Goal: Complete application form: Complete application form

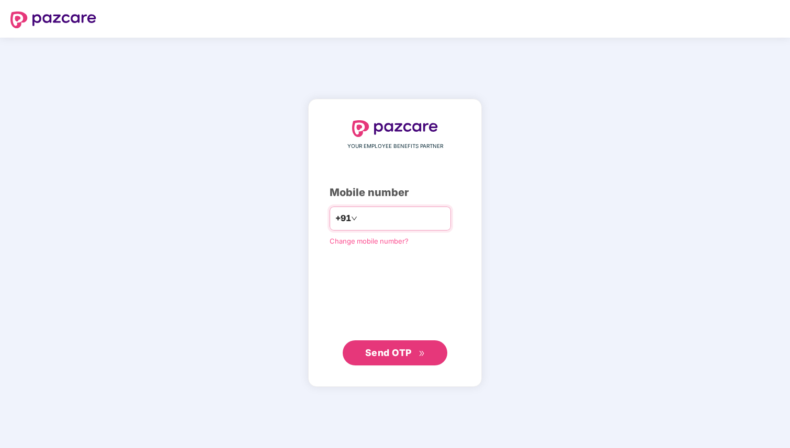
type input "**********"
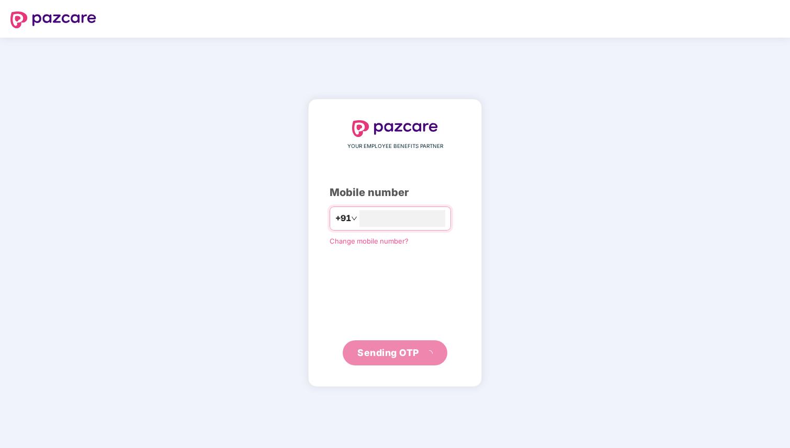
click at [423, 235] on div "**********" at bounding box center [395, 243] width 131 height 246
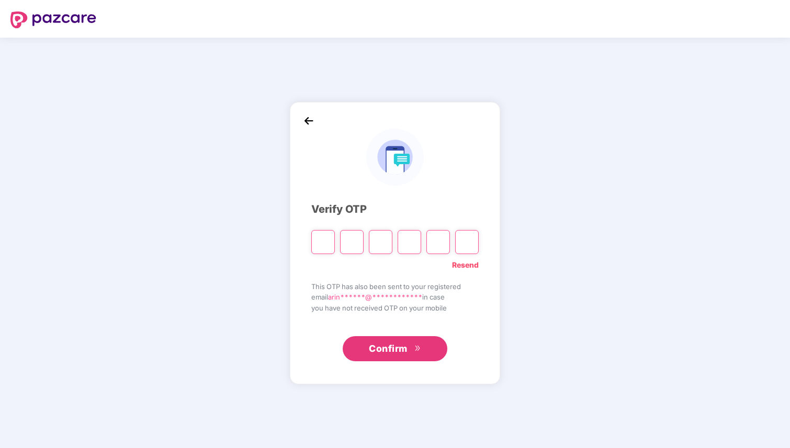
type input "*"
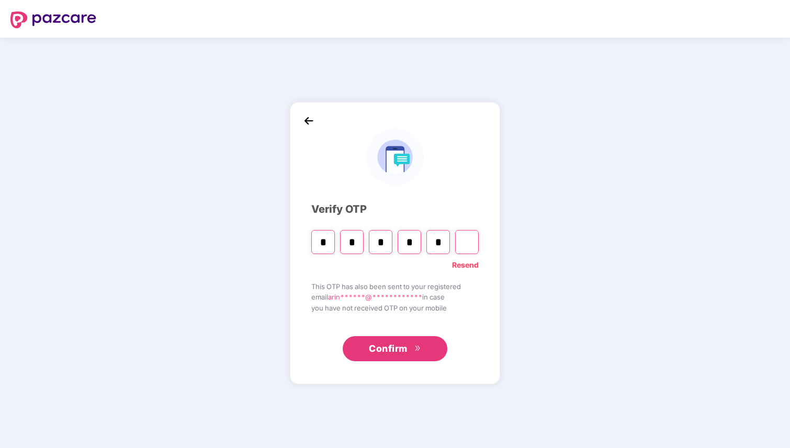
type input "*"
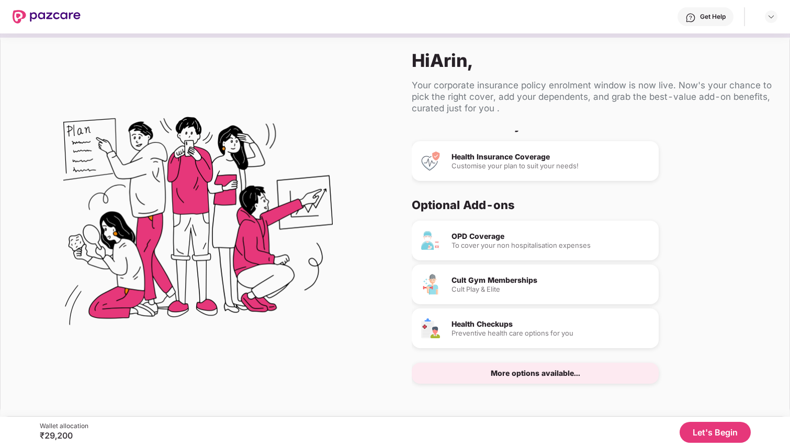
scroll to position [14, 0]
click at [579, 372] on div "More options available..." at bounding box center [535, 372] width 247 height 21
click at [712, 440] on button "Let's Begin" at bounding box center [715, 432] width 71 height 21
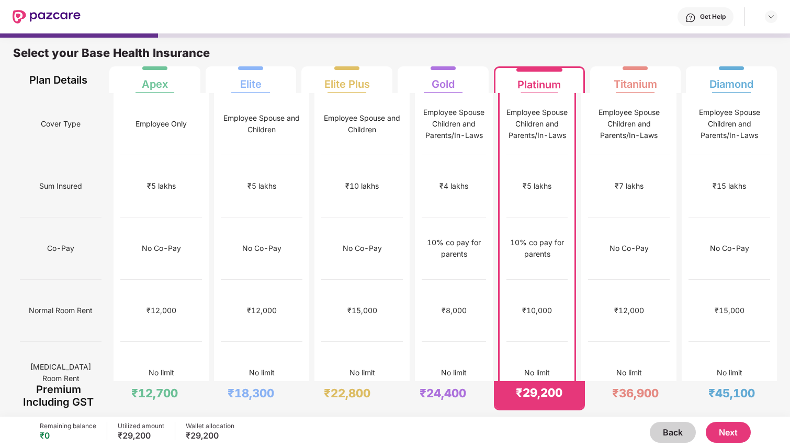
click at [726, 429] on button "Next" at bounding box center [728, 432] width 45 height 21
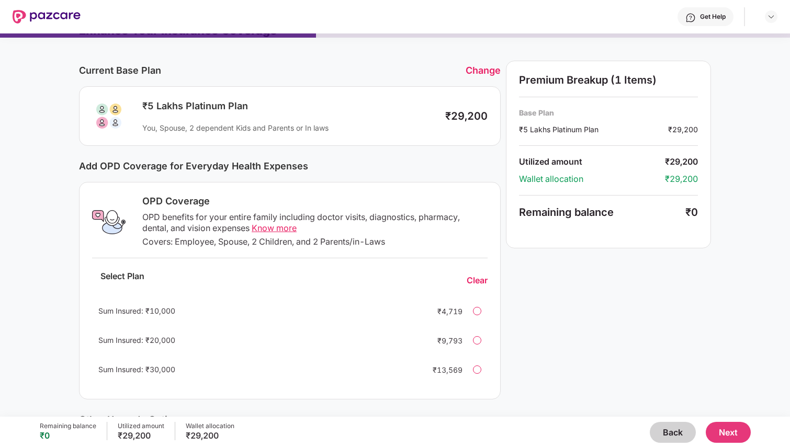
scroll to position [0, 0]
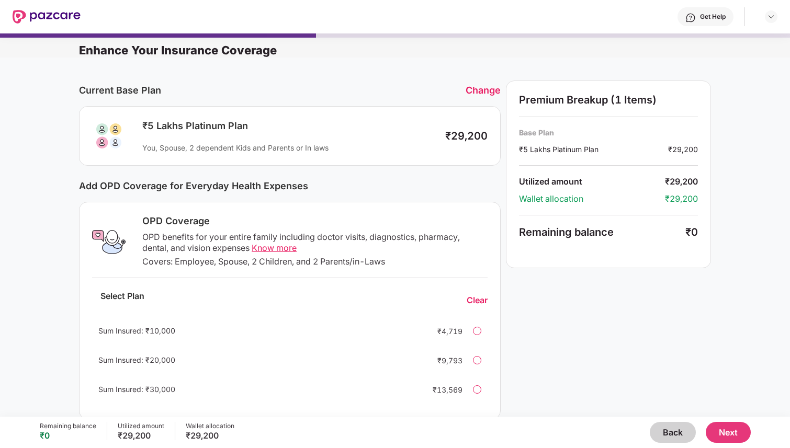
click at [735, 435] on button "Next" at bounding box center [728, 432] width 45 height 21
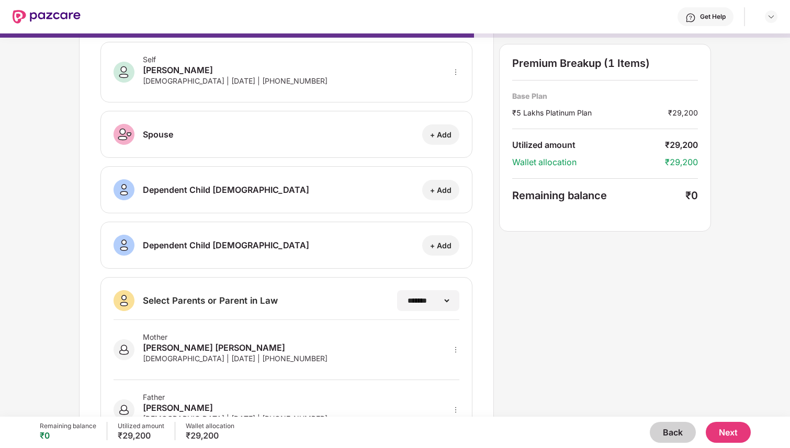
scroll to position [46, 0]
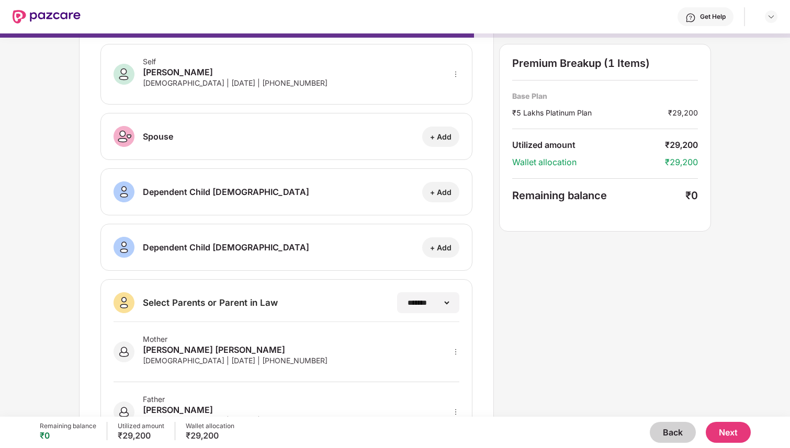
click at [730, 434] on button "Next" at bounding box center [728, 432] width 45 height 21
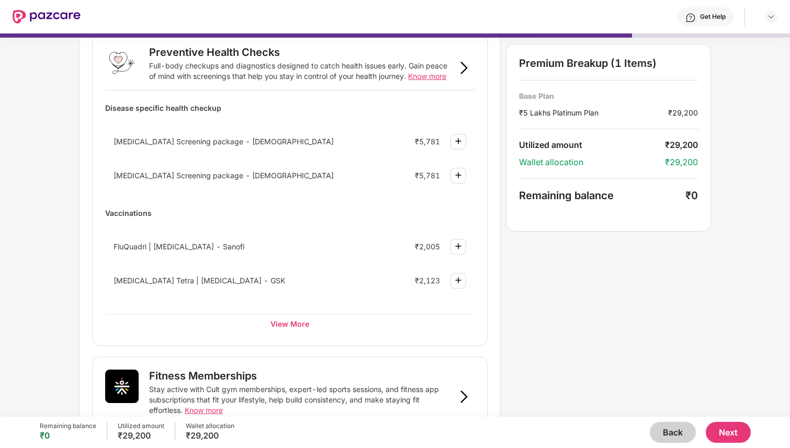
scroll to position [70, 0]
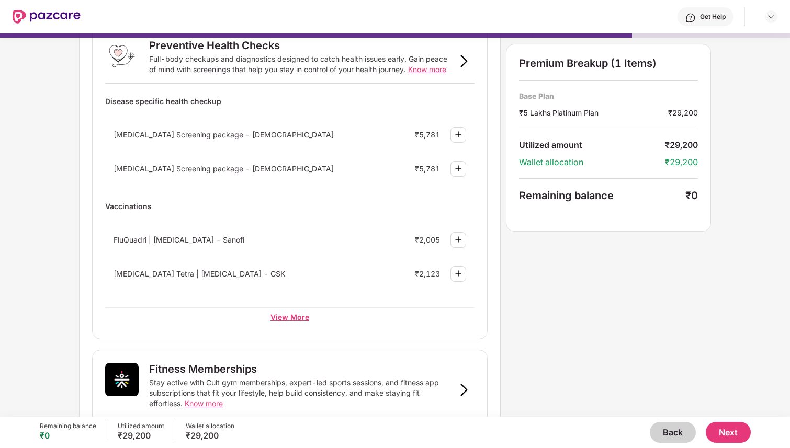
click at [297, 314] on div "View More" at bounding box center [289, 317] width 369 height 19
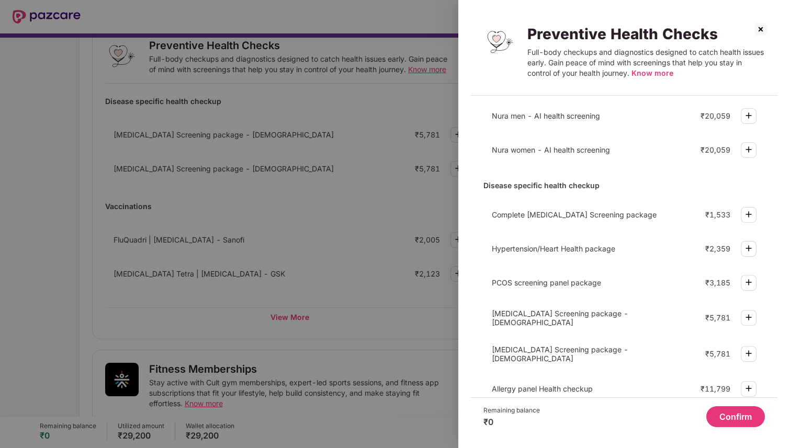
scroll to position [40, 0]
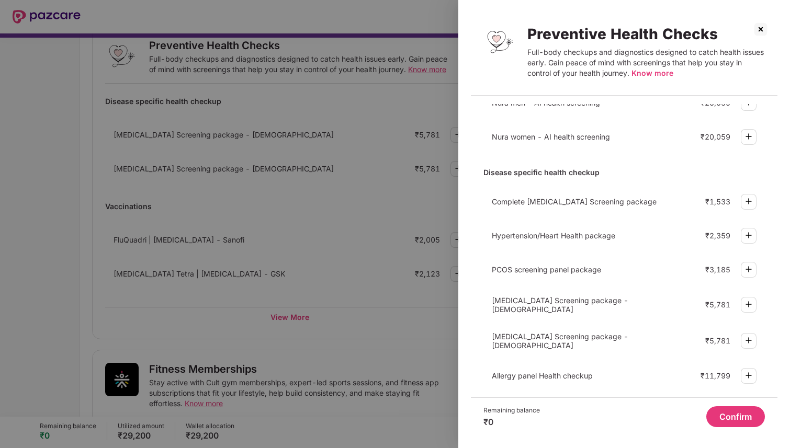
click at [729, 418] on button "Confirm" at bounding box center [735, 417] width 59 height 21
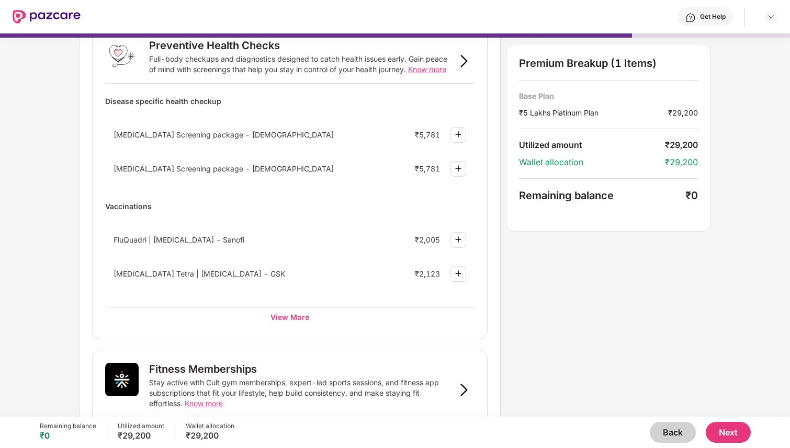
click at [729, 430] on button "Next" at bounding box center [728, 432] width 45 height 21
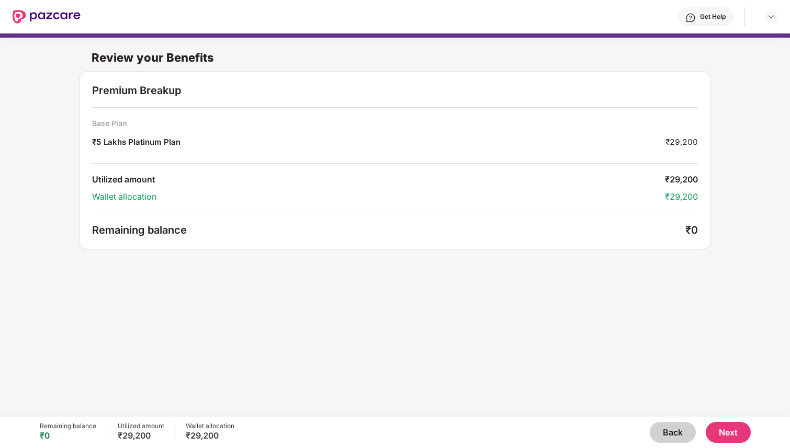
click at [734, 437] on button "Next" at bounding box center [728, 432] width 45 height 21
